Goal: Transaction & Acquisition: Purchase product/service

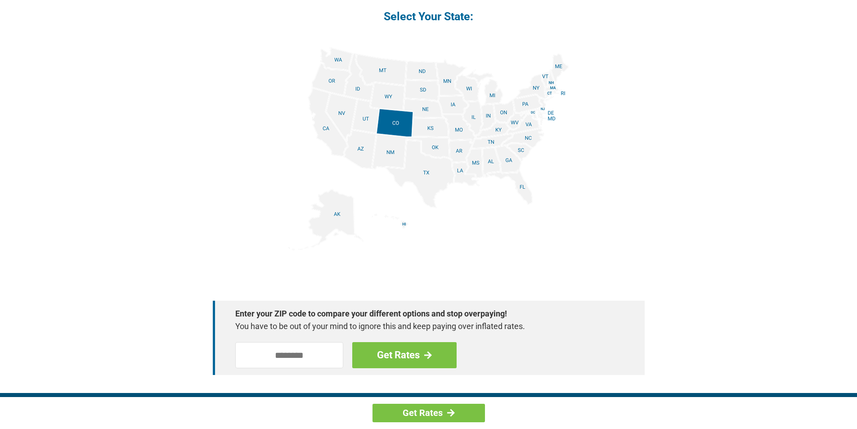
scroll to position [1080, 0]
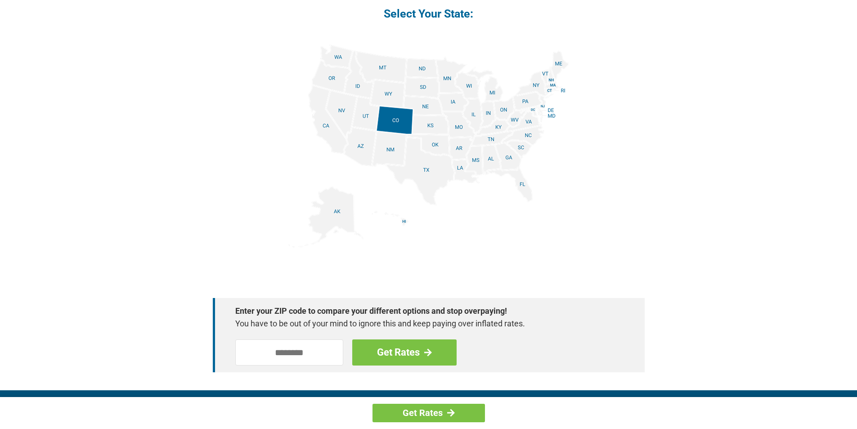
click at [490, 160] on img at bounding box center [428, 146] width 281 height 203
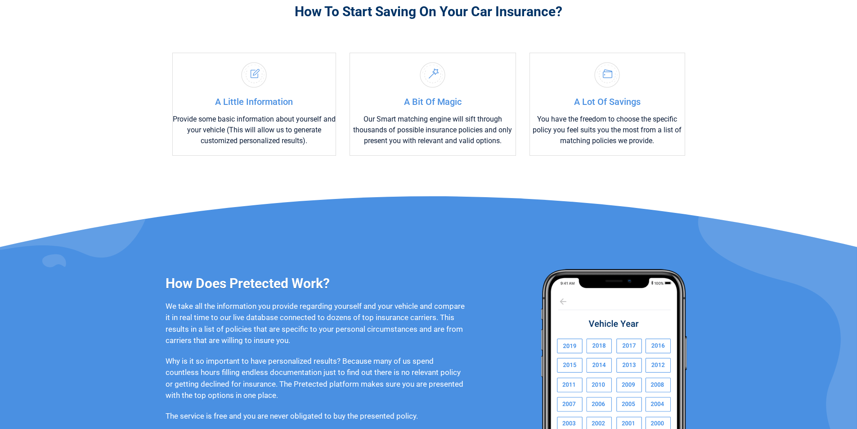
scroll to position [495, 0]
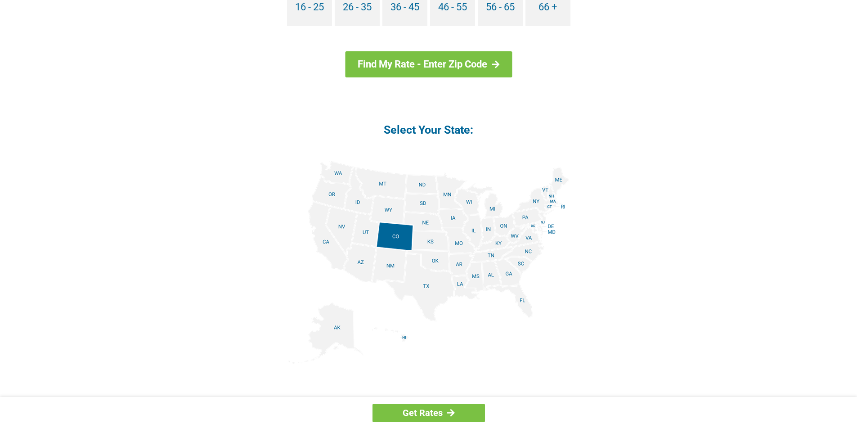
scroll to position [1125, 0]
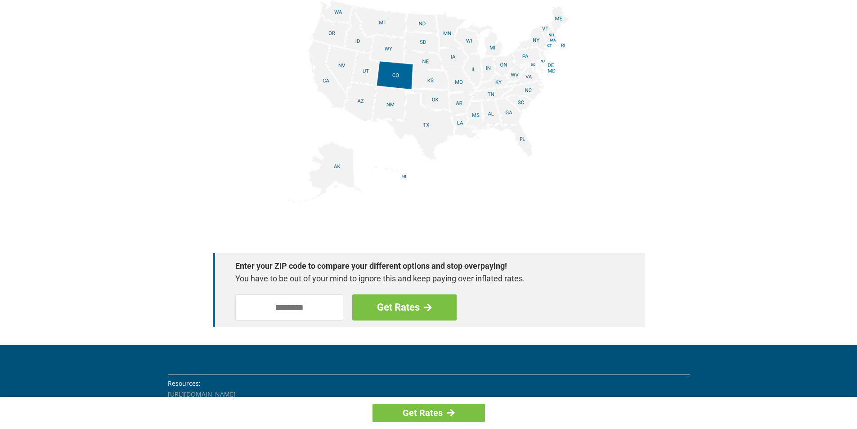
click at [493, 115] on img at bounding box center [428, 101] width 281 height 203
